Goal: Task Accomplishment & Management: Manage account settings

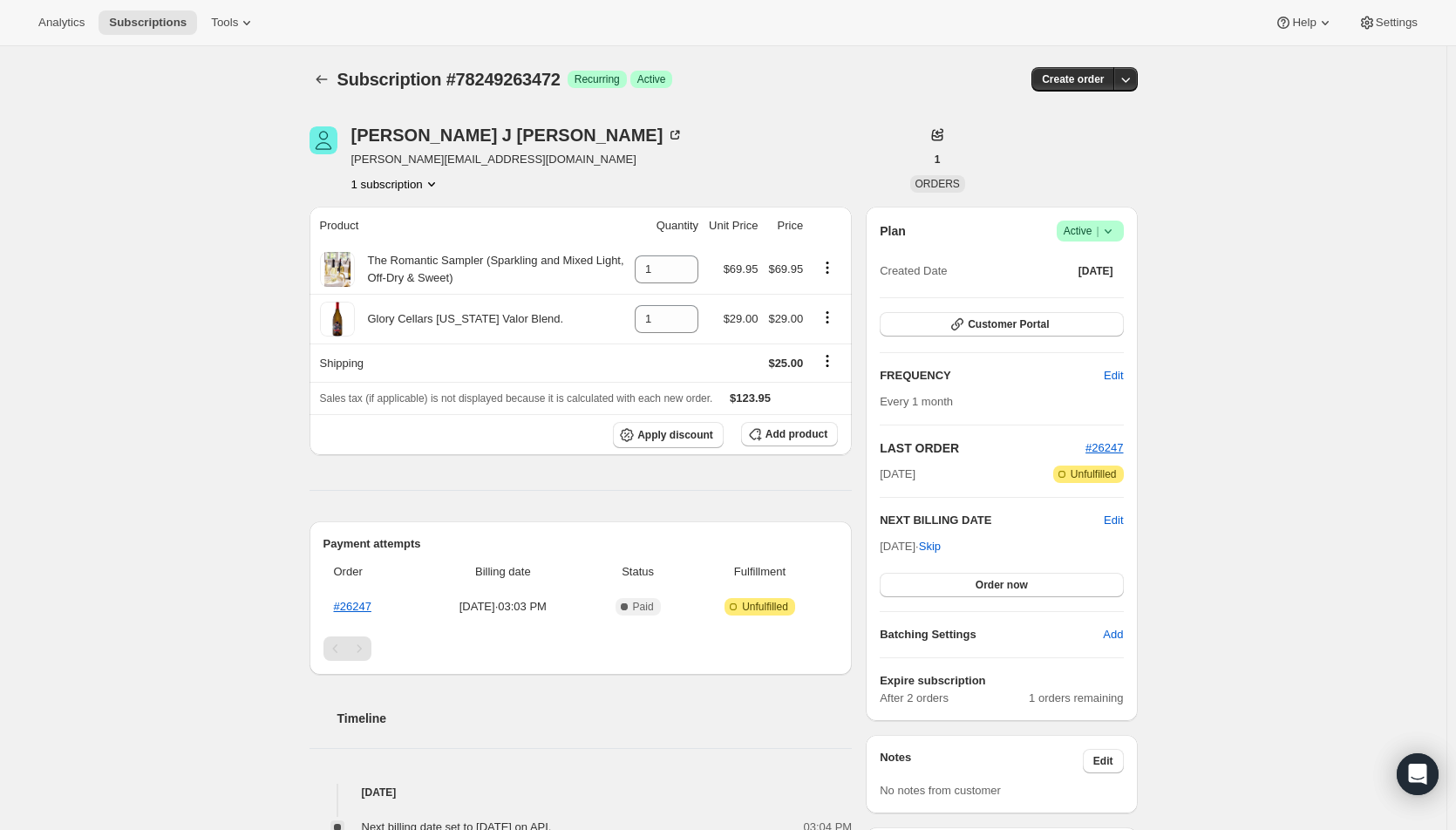
click at [1035, 585] on button "Order now" at bounding box center [1001, 584] width 243 height 24
click at [1035, 585] on span "Click to confirm" at bounding box center [1001, 585] width 79 height 14
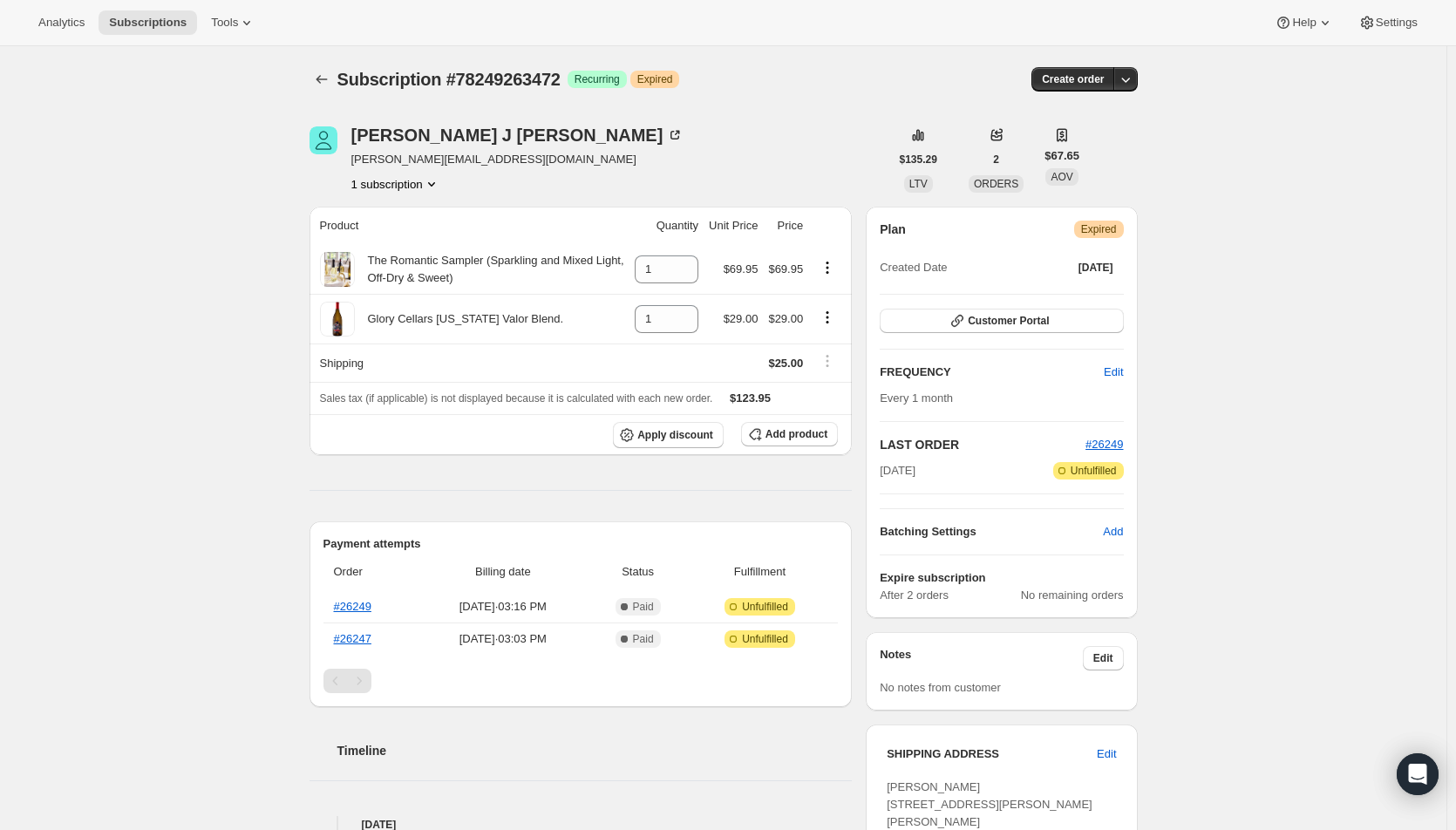
click at [151, 488] on div "Subscription #78249263472. This page is ready Subscription #78249263472 Success…" at bounding box center [723, 619] width 1446 height 1146
